Goal: Task Accomplishment & Management: Manage account settings

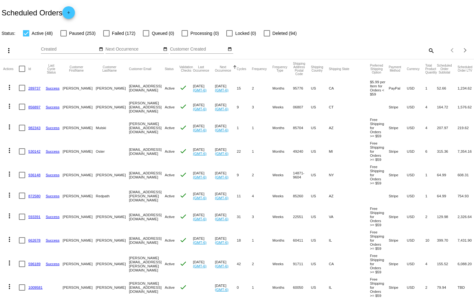
click at [37, 88] on link "289737" at bounding box center [34, 88] width 12 height 4
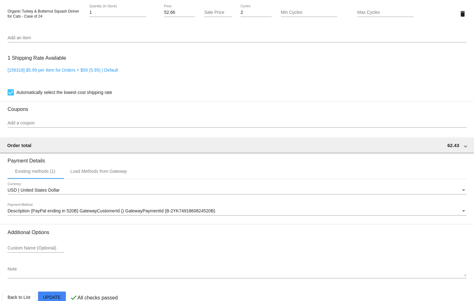
scroll to position [466, 0]
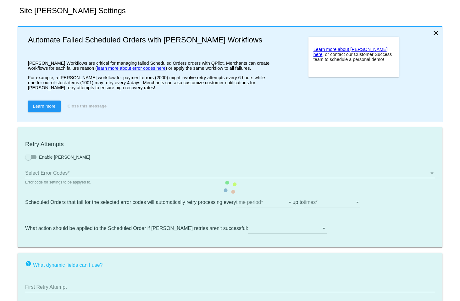
type input "If no changes are made, we will automatically retry processing your {{Scheduled…"
type input "If no changes are made, we will automatically {{DunningAction}} your {{Schedule…"
type input "Your {{ScheduledOrder}} was {{DunningAction}}."
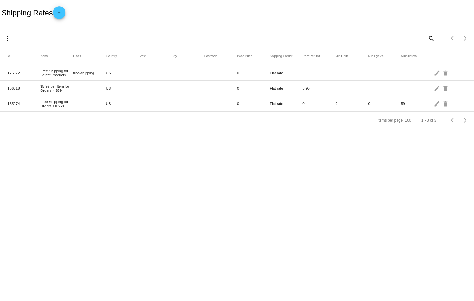
click at [86, 145] on body "Shipping Rates add more_vert search Items per page: 100 1 - 3 of 3 Id Name Clas…" at bounding box center [237, 150] width 474 height 301
click at [63, 144] on body "Shipping Rates add more_vert search Items per page: 100 1 - 3 of 3 Id Name Clas…" at bounding box center [237, 150] width 474 height 301
click at [161, 187] on body "Shipping Rates add more_vert search Items per page: 100 1 - 3 of 3 Id Name Clas…" at bounding box center [237, 150] width 474 height 301
click at [58, 171] on body "Shipping Rates add more_vert search Items per page: 100 1 - 3 of 3 Id Name Clas…" at bounding box center [237, 150] width 474 height 301
click at [436, 89] on mat-icon "edit" at bounding box center [437, 88] width 8 height 10
